Goal: Information Seeking & Learning: Learn about a topic

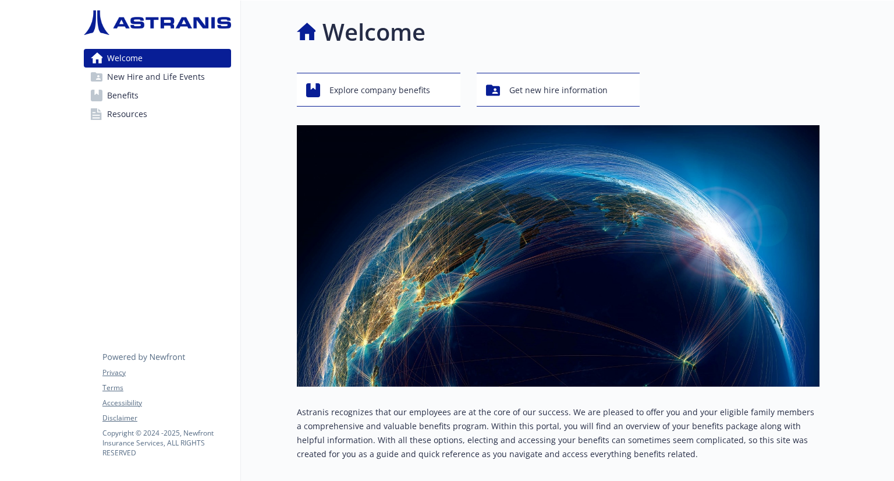
scroll to position [121, 0]
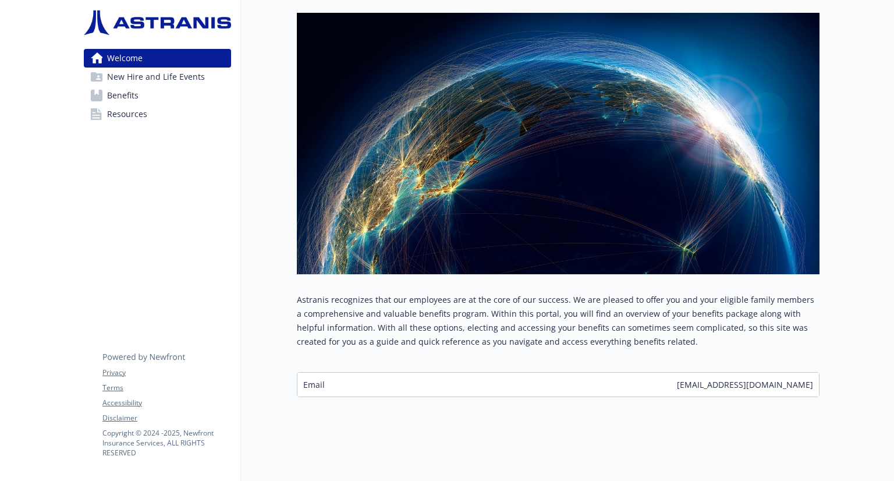
click at [468, 377] on div "Email [EMAIL_ADDRESS][DOMAIN_NAME]" at bounding box center [559, 385] width 522 height 24
click at [370, 376] on div "Email [EMAIL_ADDRESS][DOMAIN_NAME]" at bounding box center [559, 385] width 522 height 24
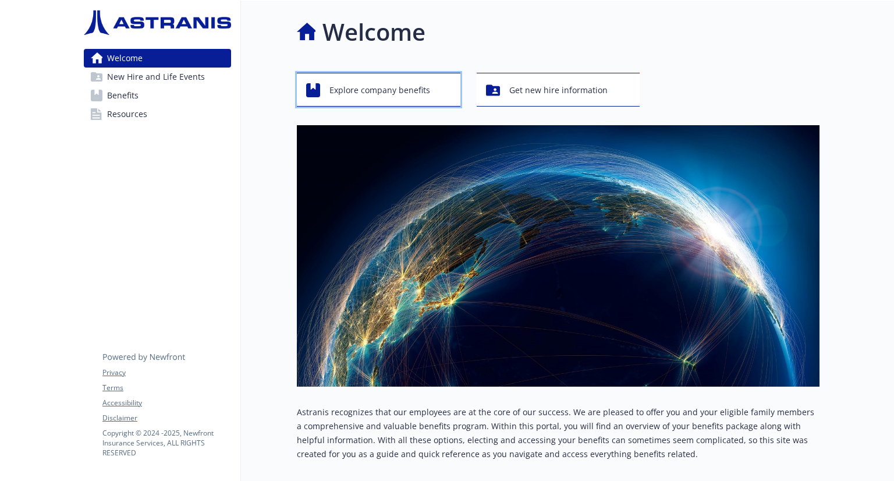
click at [366, 94] on span "Explore company benefits" at bounding box center [380, 90] width 101 height 22
